Goal: Task Accomplishment & Management: Use online tool/utility

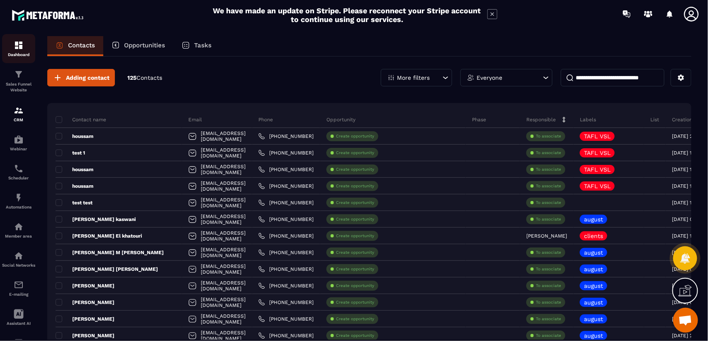
click at [19, 45] on img at bounding box center [19, 45] width 10 height 10
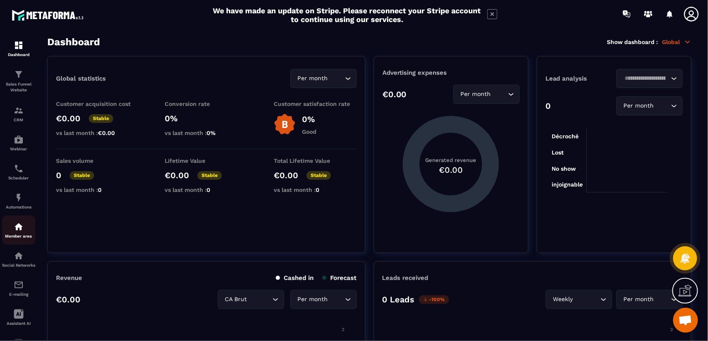
click at [15, 229] on img at bounding box center [19, 227] width 10 height 10
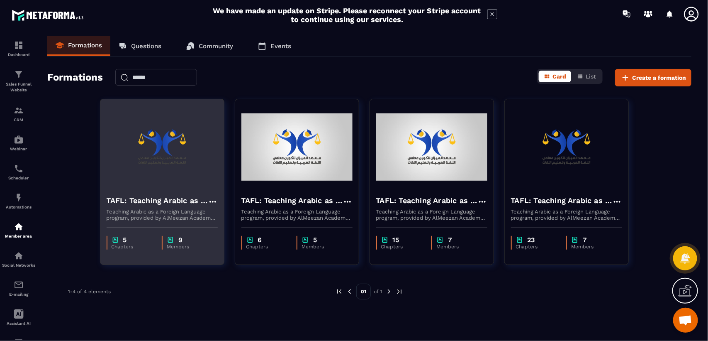
click at [150, 173] on img at bounding box center [162, 146] width 111 height 83
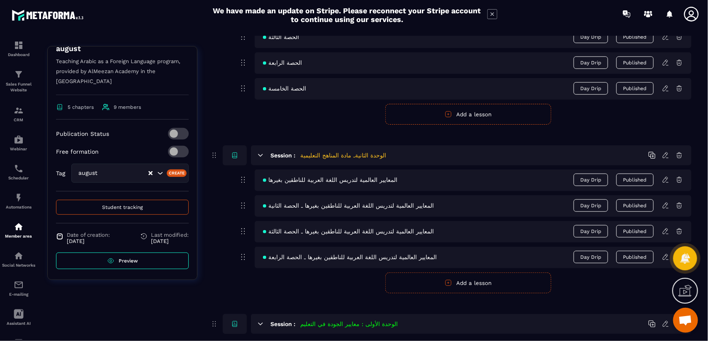
scroll to position [149, 0]
click at [137, 204] on span "Student tracking" at bounding box center [122, 205] width 41 height 6
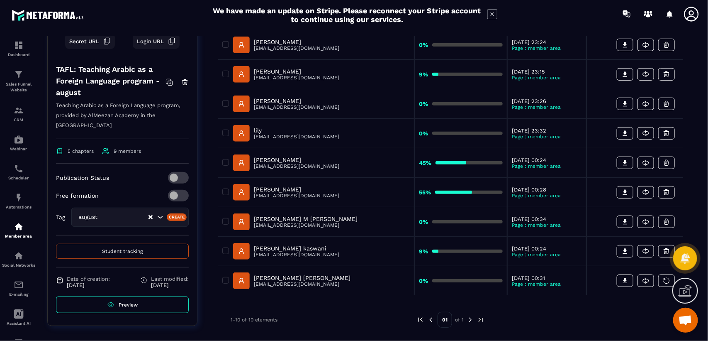
scroll to position [149, 0]
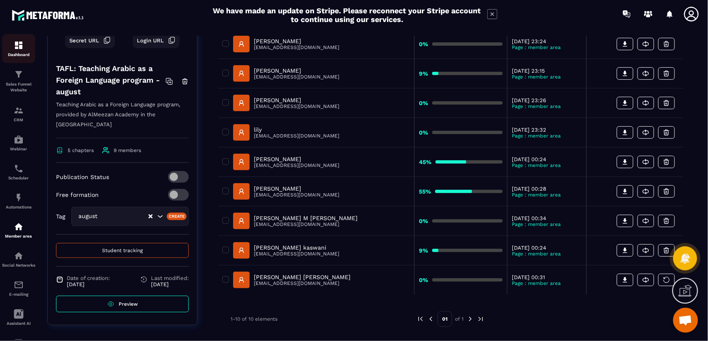
click at [17, 42] on img at bounding box center [19, 45] width 10 height 10
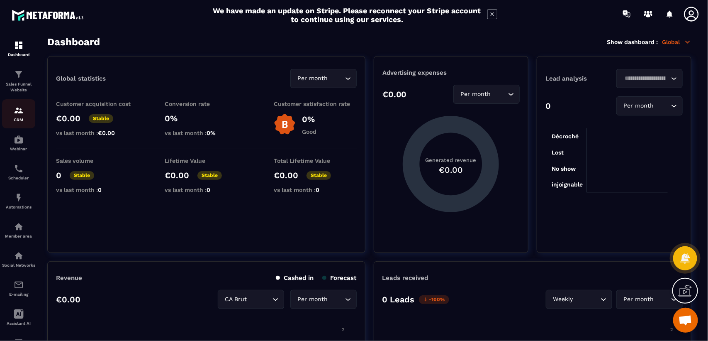
click at [15, 112] on img at bounding box center [19, 110] width 10 height 10
